Goal: Information Seeking & Learning: Learn about a topic

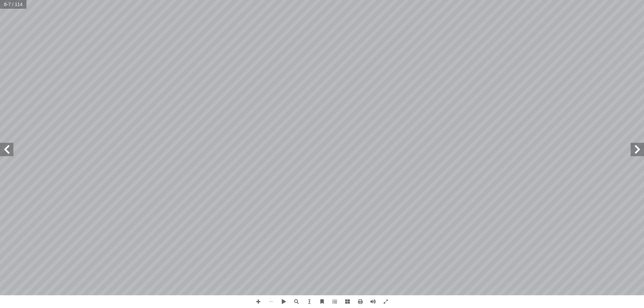
click at [8, 153] on span at bounding box center [6, 149] width 13 height 13
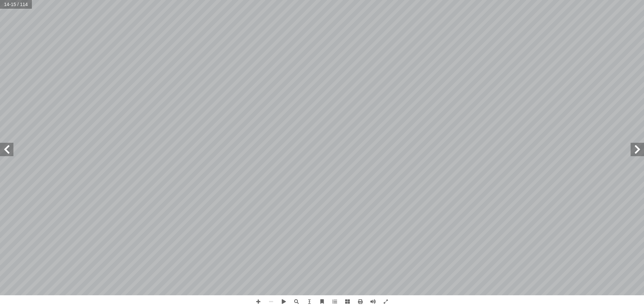
click at [2, 154] on span at bounding box center [6, 149] width 13 height 13
click at [636, 155] on span at bounding box center [637, 149] width 13 height 13
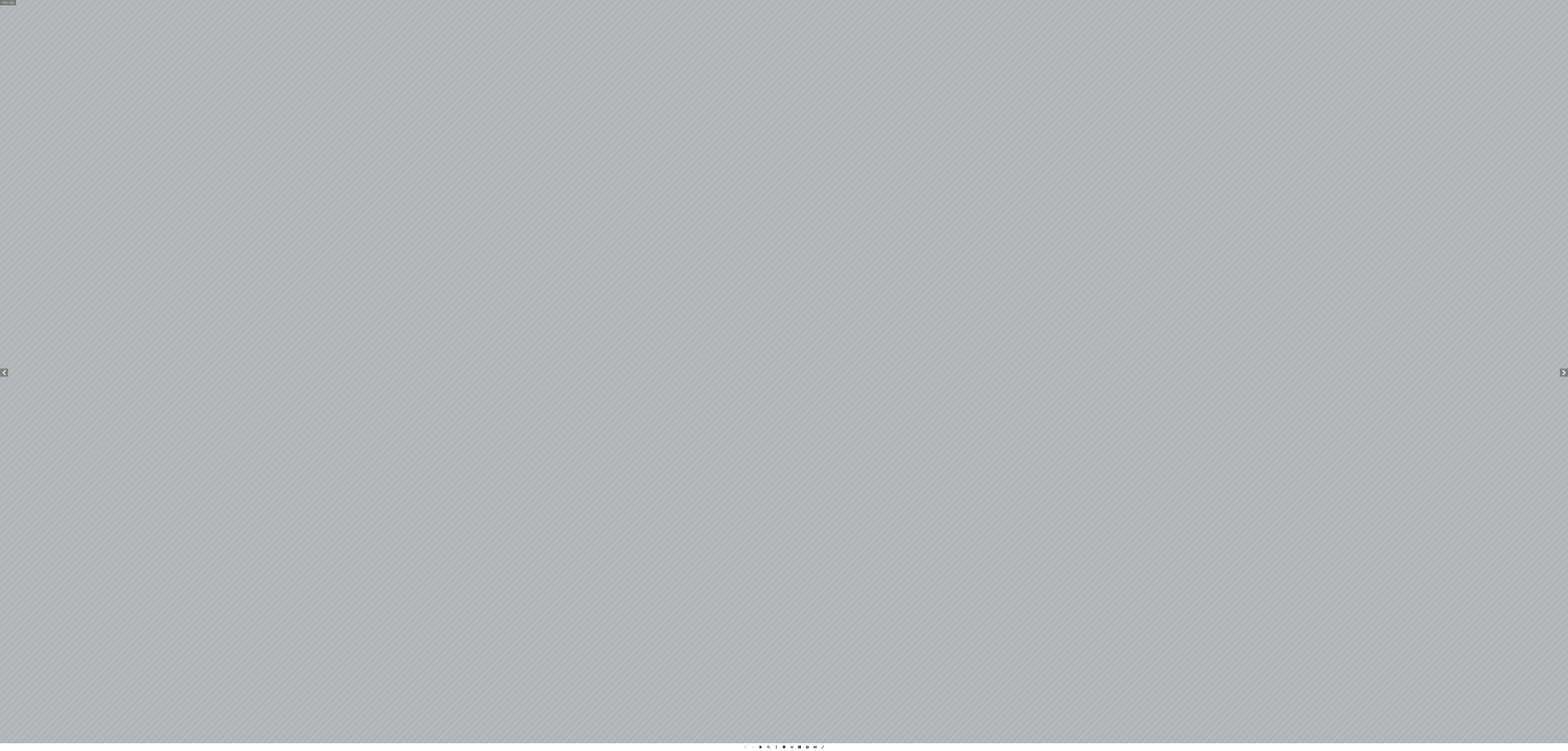
click at [1566, 375] on span at bounding box center [1564, 372] width 8 height 8
click at [0, 375] on span at bounding box center [4, 372] width 8 height 8
click at [5, 368] on span at bounding box center [4, 372] width 8 height 8
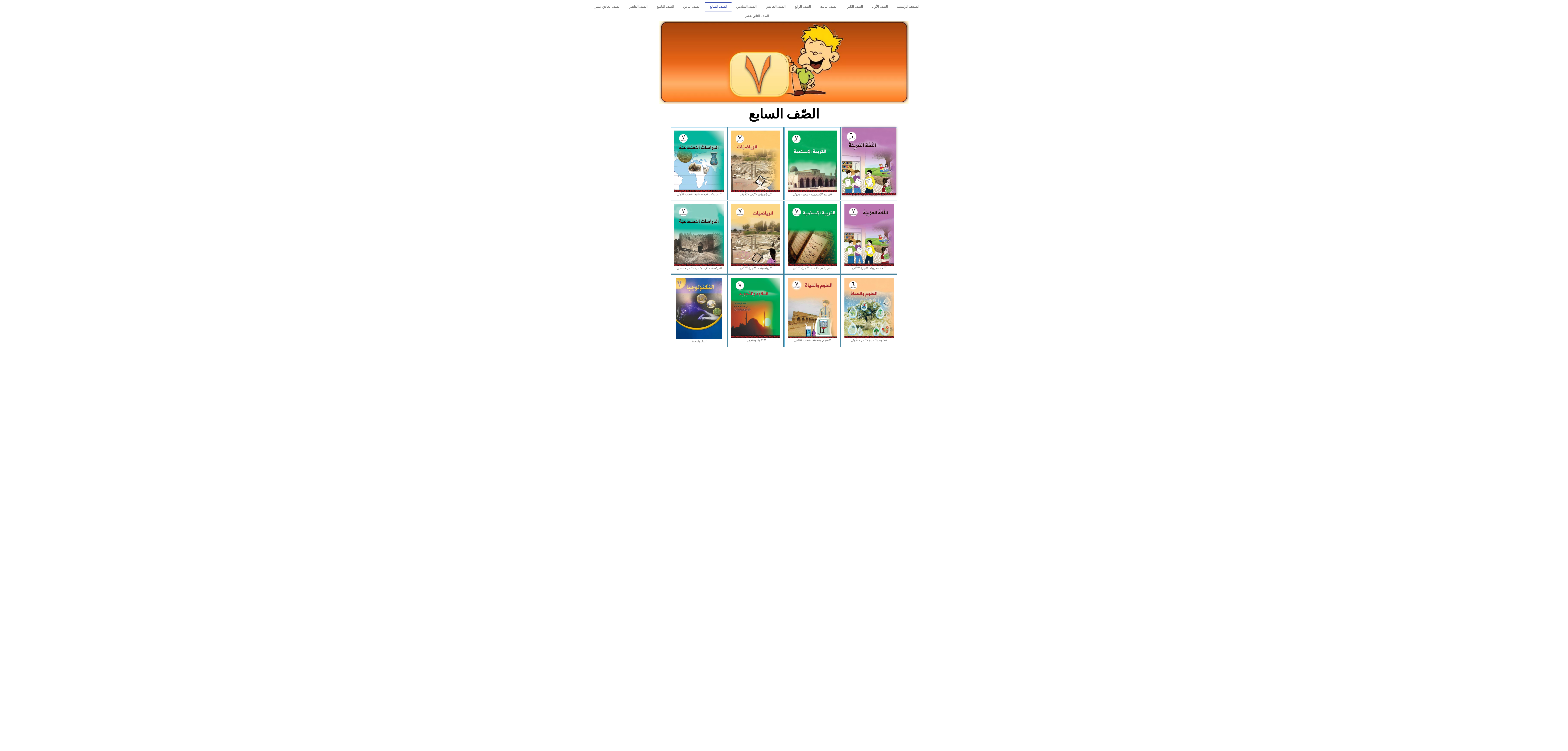
click at [875, 160] on img at bounding box center [869, 161] width 54 height 68
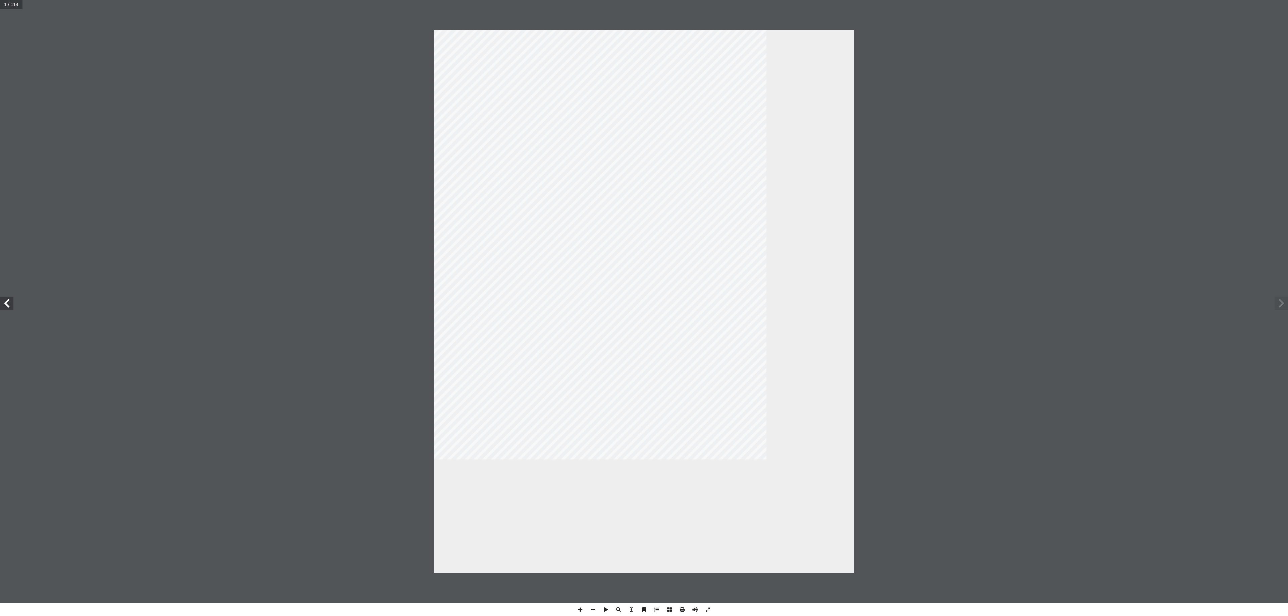
click at [9, 307] on span at bounding box center [6, 303] width 13 height 13
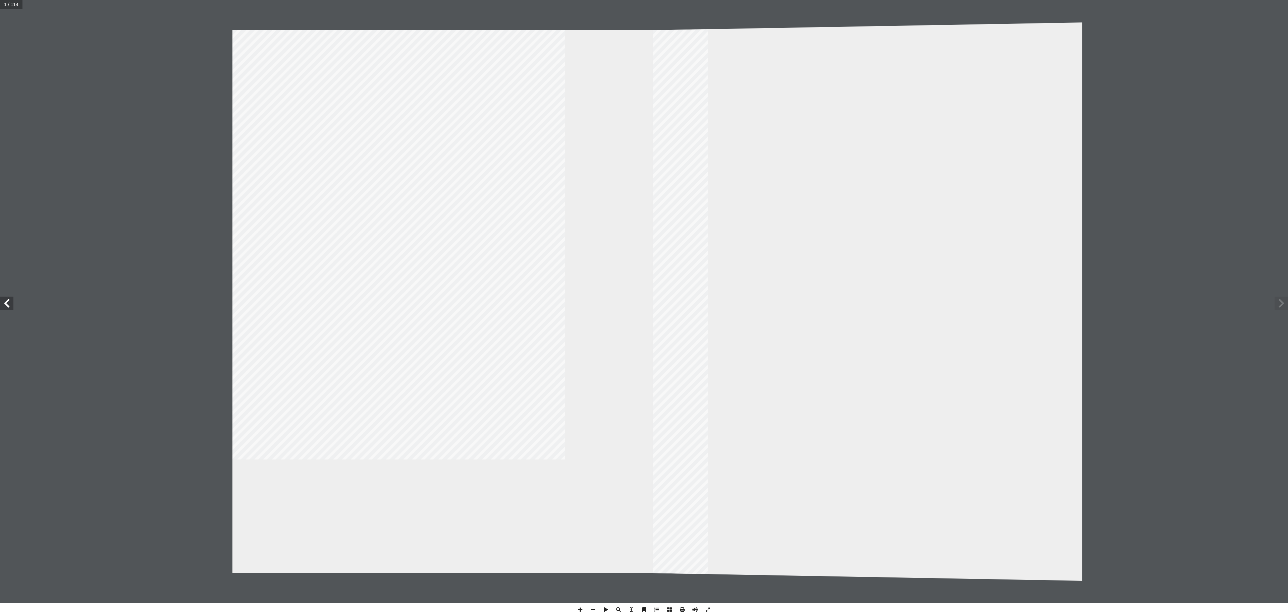
click at [9, 307] on span at bounding box center [6, 303] width 13 height 13
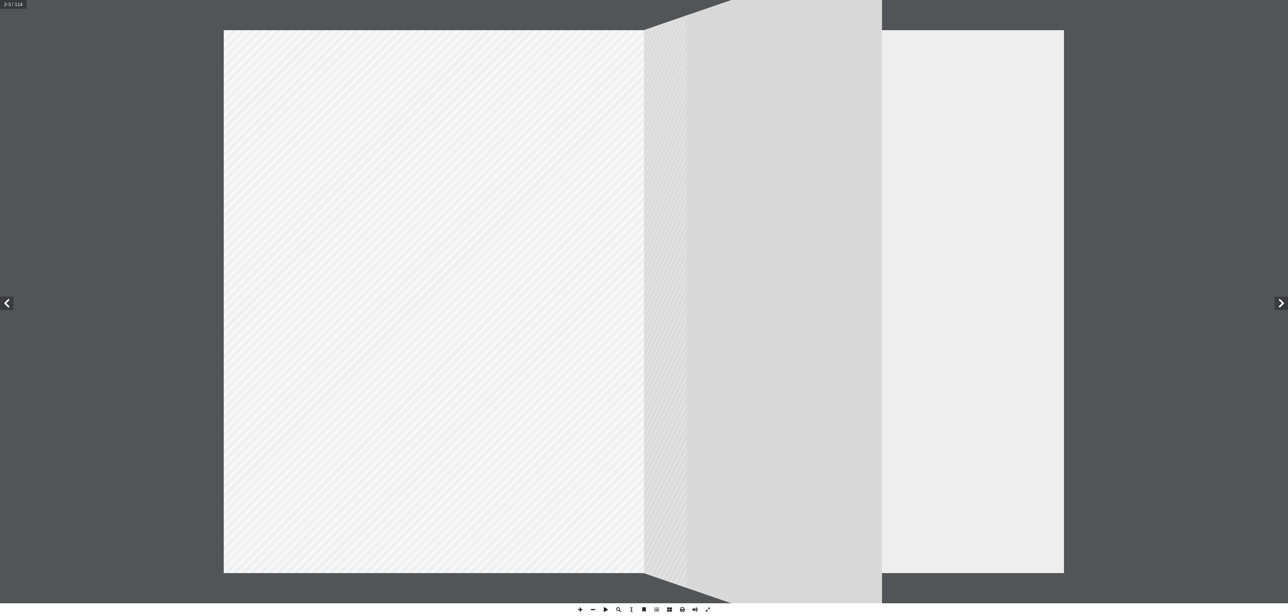
click at [9, 307] on span at bounding box center [6, 303] width 13 height 13
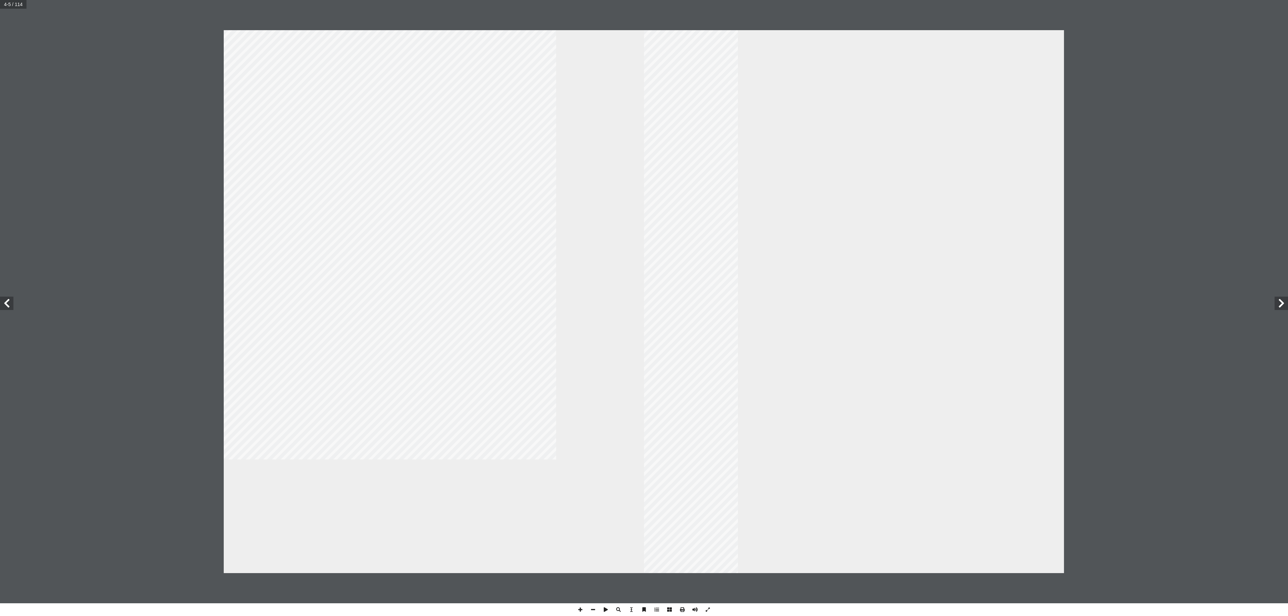
click at [9, 307] on span at bounding box center [6, 303] width 13 height 13
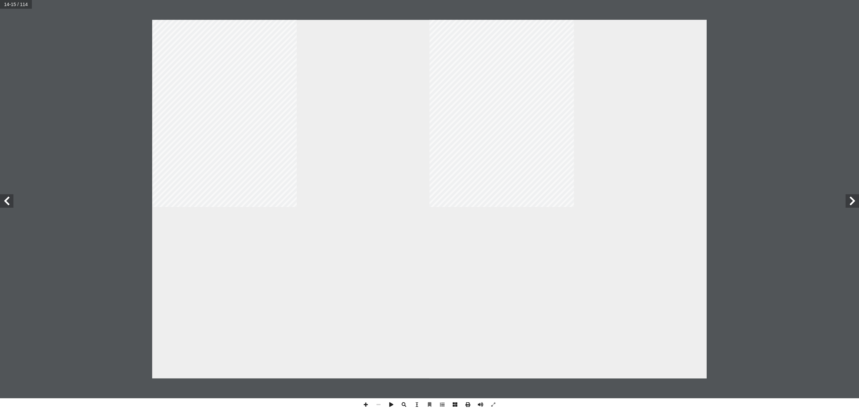
click at [749, 186] on div "١١ : ِ ة َ ر ْ ق ِ نى الف ْ ب َ م - ً � ي ِ ن � ث : ِ ة َ ي ِ ت آ ال� ِ ة َّ ي …" at bounding box center [429, 199] width 859 height 398
